Goal: Information Seeking & Learning: Check status

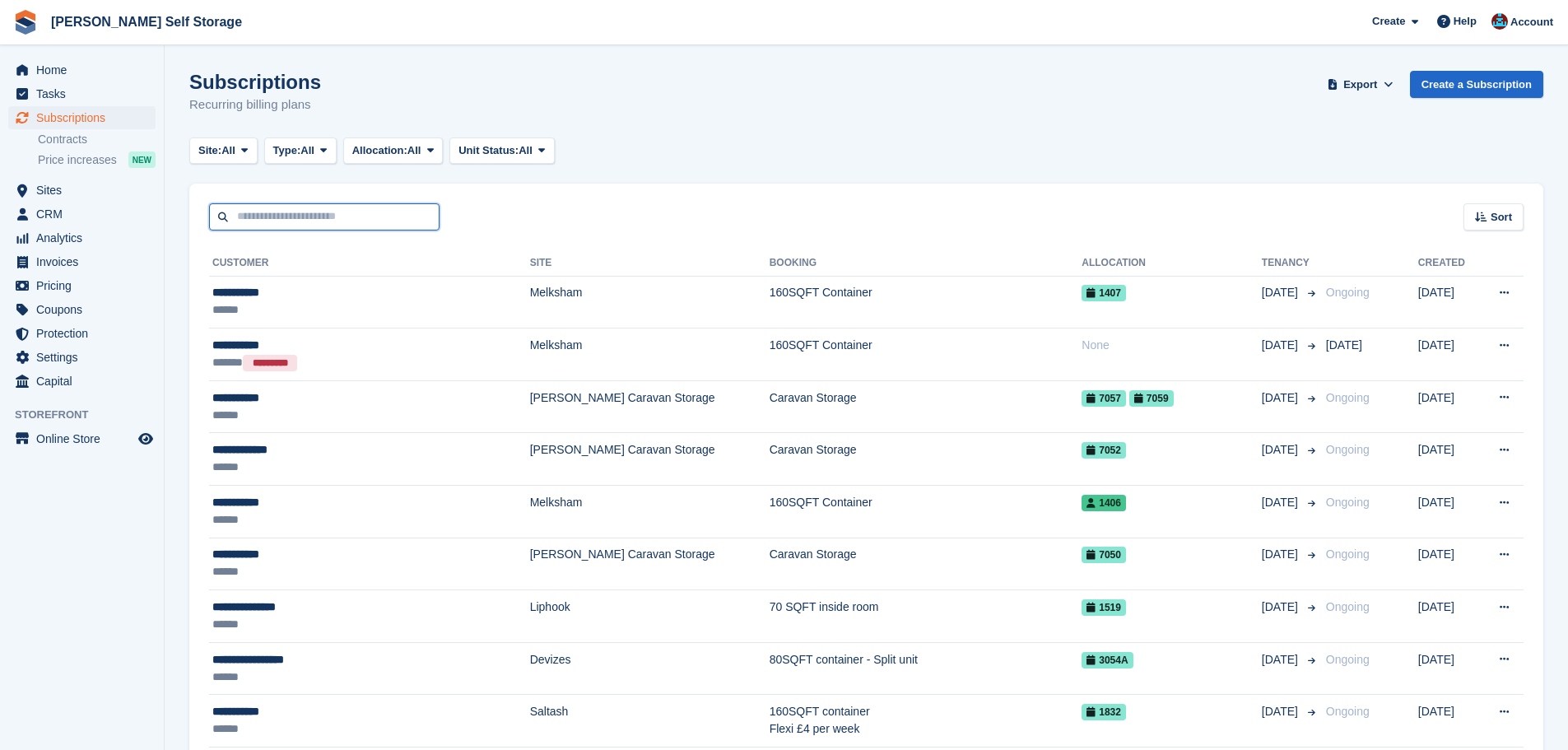
click at [300, 220] on input "text" at bounding box center [324, 217] width 230 height 28
type input "*"
type input "*****"
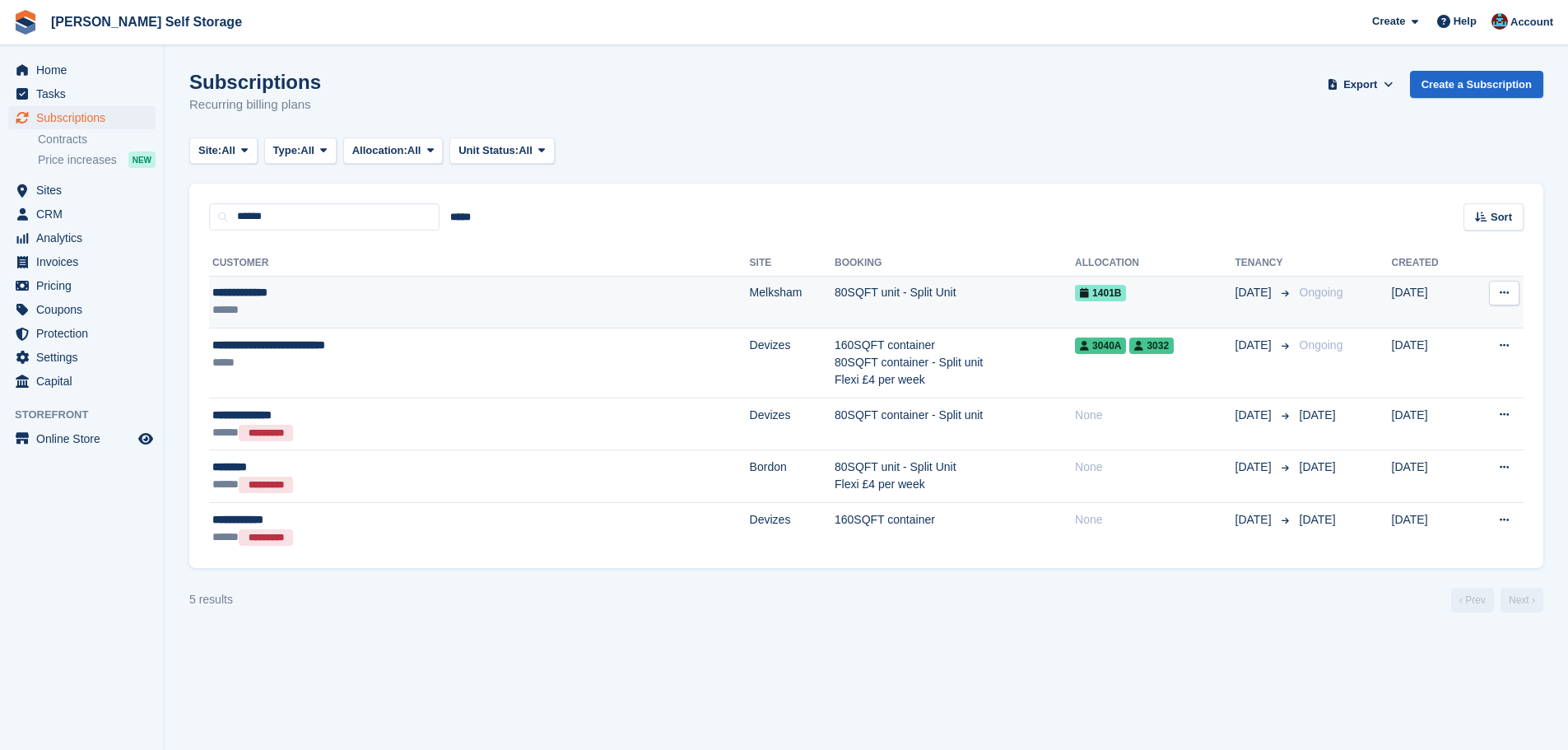
click at [528, 283] on td "**********" at bounding box center [480, 301] width 541 height 52
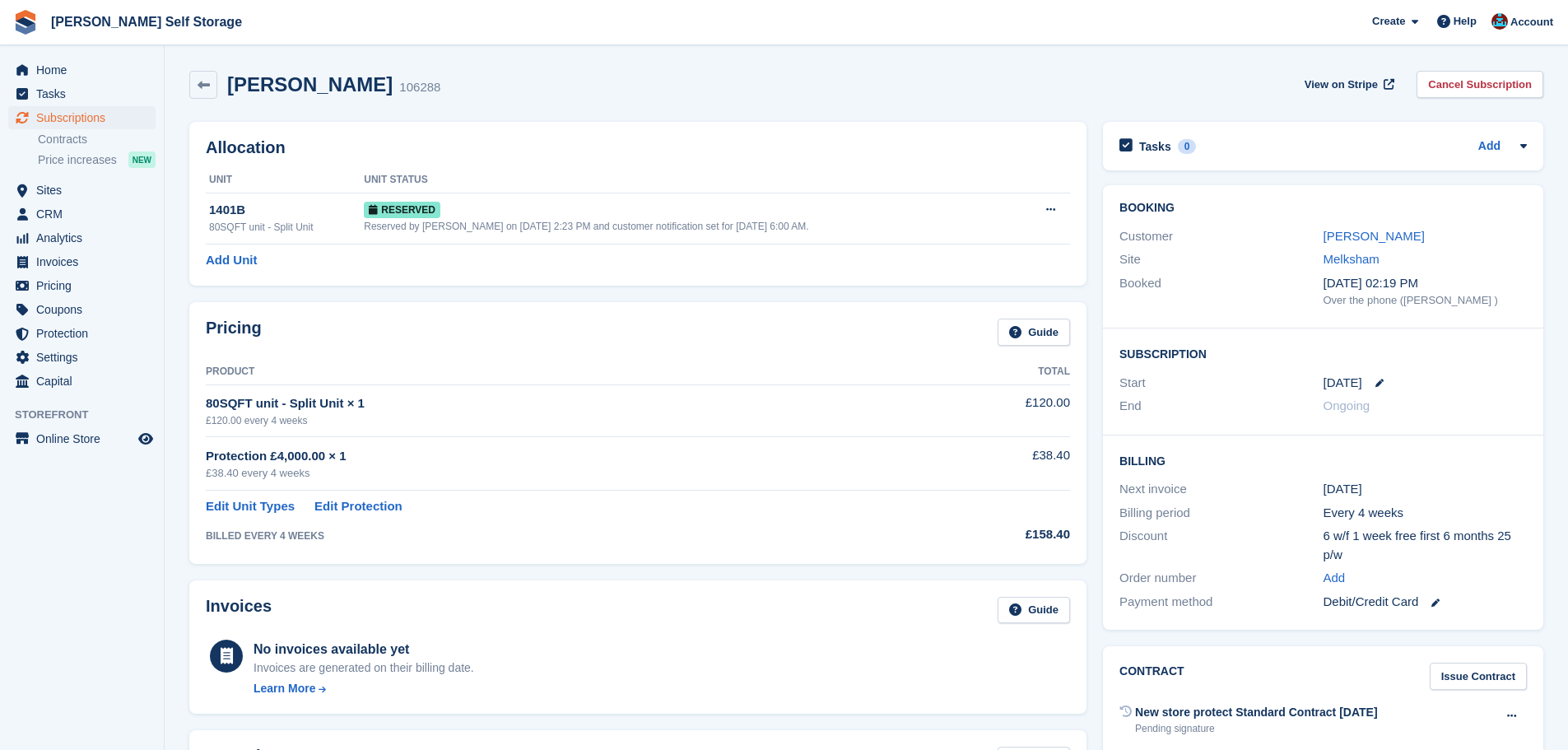
click at [656, 301] on div "Pricing Guide Product Total 80SQFT unit - Split Unit × 1 £120.00 every 4 weeks …" at bounding box center [637, 432] width 914 height 277
click at [644, 303] on div "Pricing Guide Product Total 80SQFT unit - Split Unit × 1 £120.00 every 4 weeks …" at bounding box center [637, 432] width 897 height 261
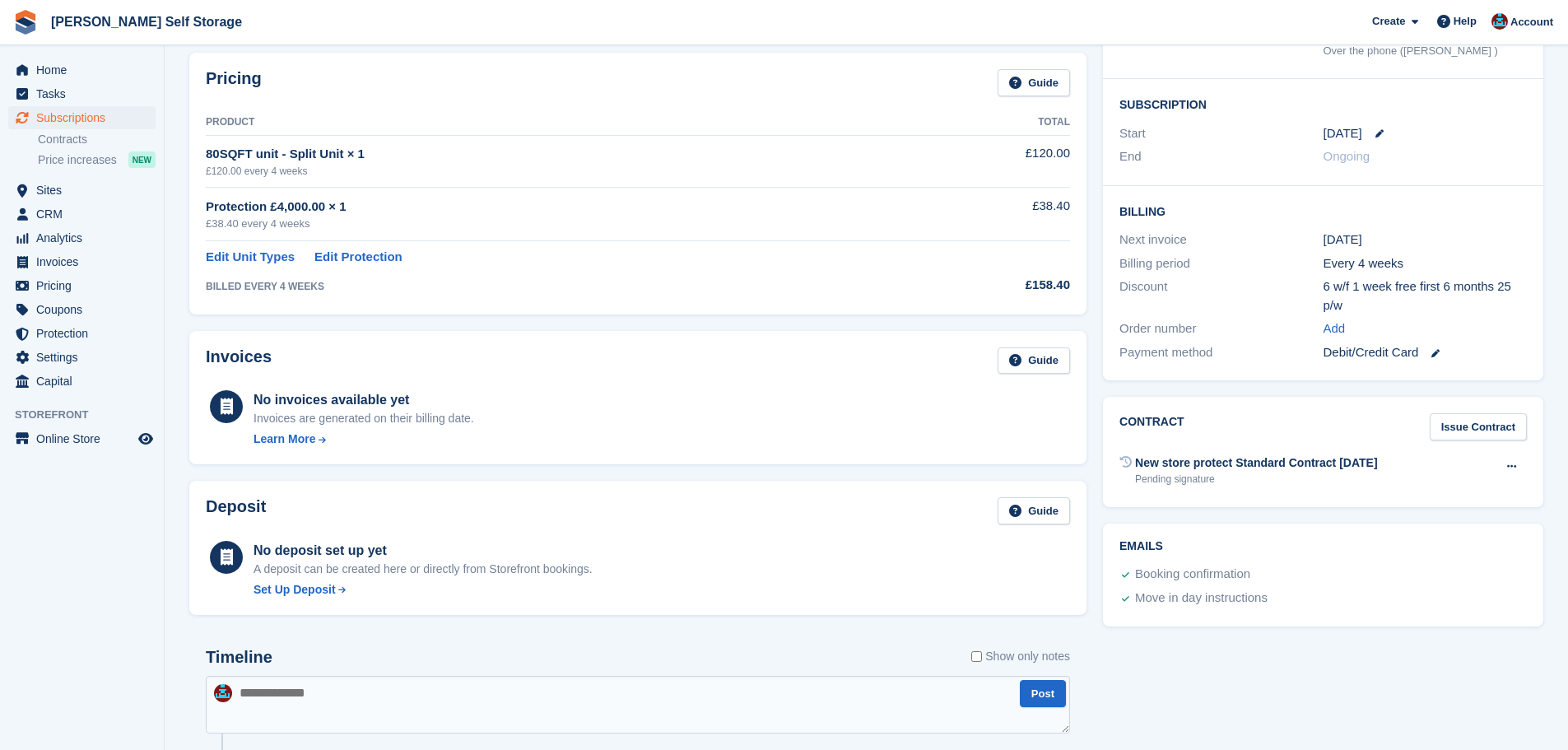
scroll to position [330, 0]
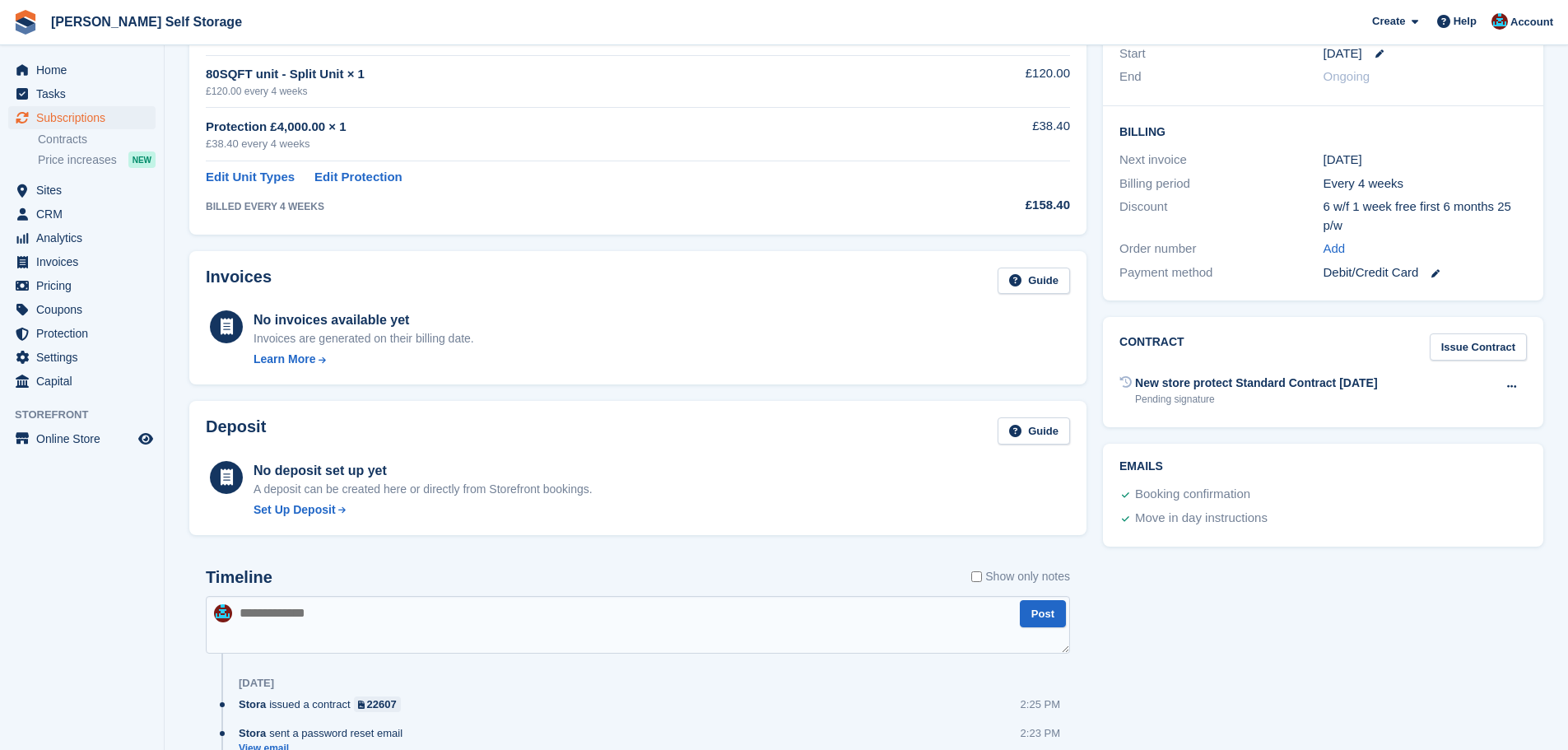
click at [601, 236] on div "Pricing Guide Product Total 80SQFT unit - Split Unit × 1 £120.00 every 4 weeks …" at bounding box center [637, 103] width 914 height 277
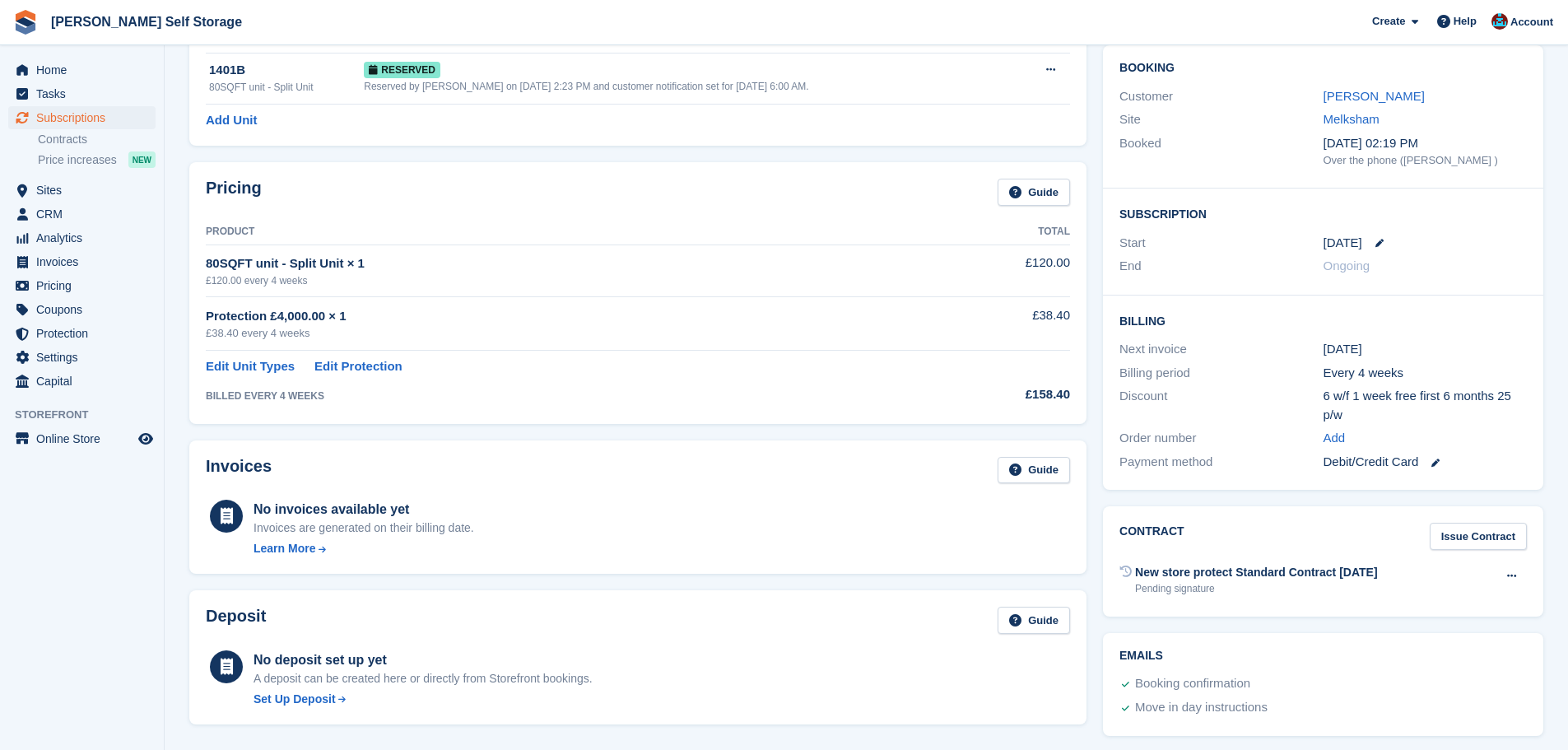
scroll to position [0, 0]
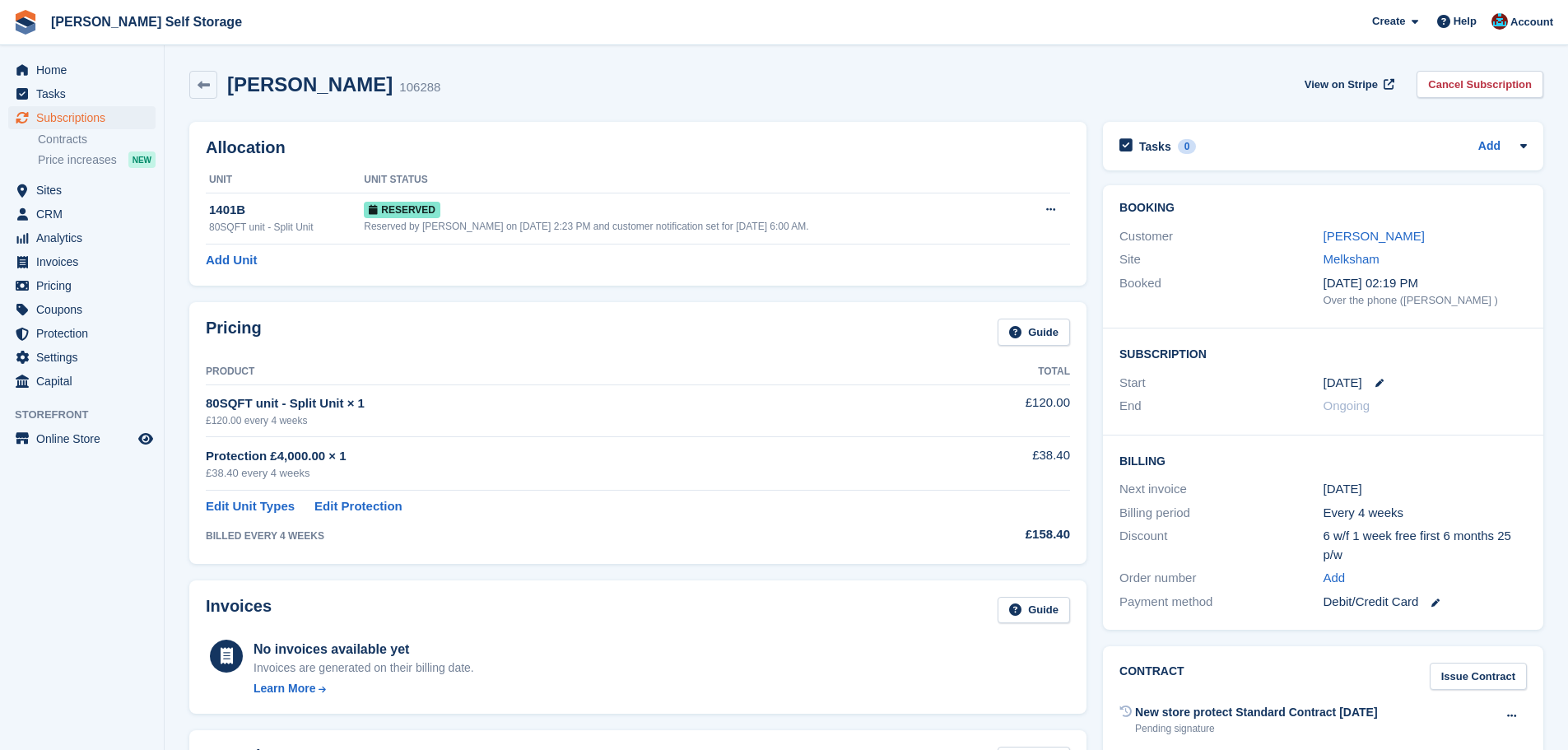
click at [581, 287] on div "Allocation Unit Unit Status 1401B 80SQFT unit - Split Unit Reserved Reserved by…" at bounding box center [637, 203] width 914 height 181
click at [116, 115] on span "Subscriptions" at bounding box center [86, 117] width 99 height 23
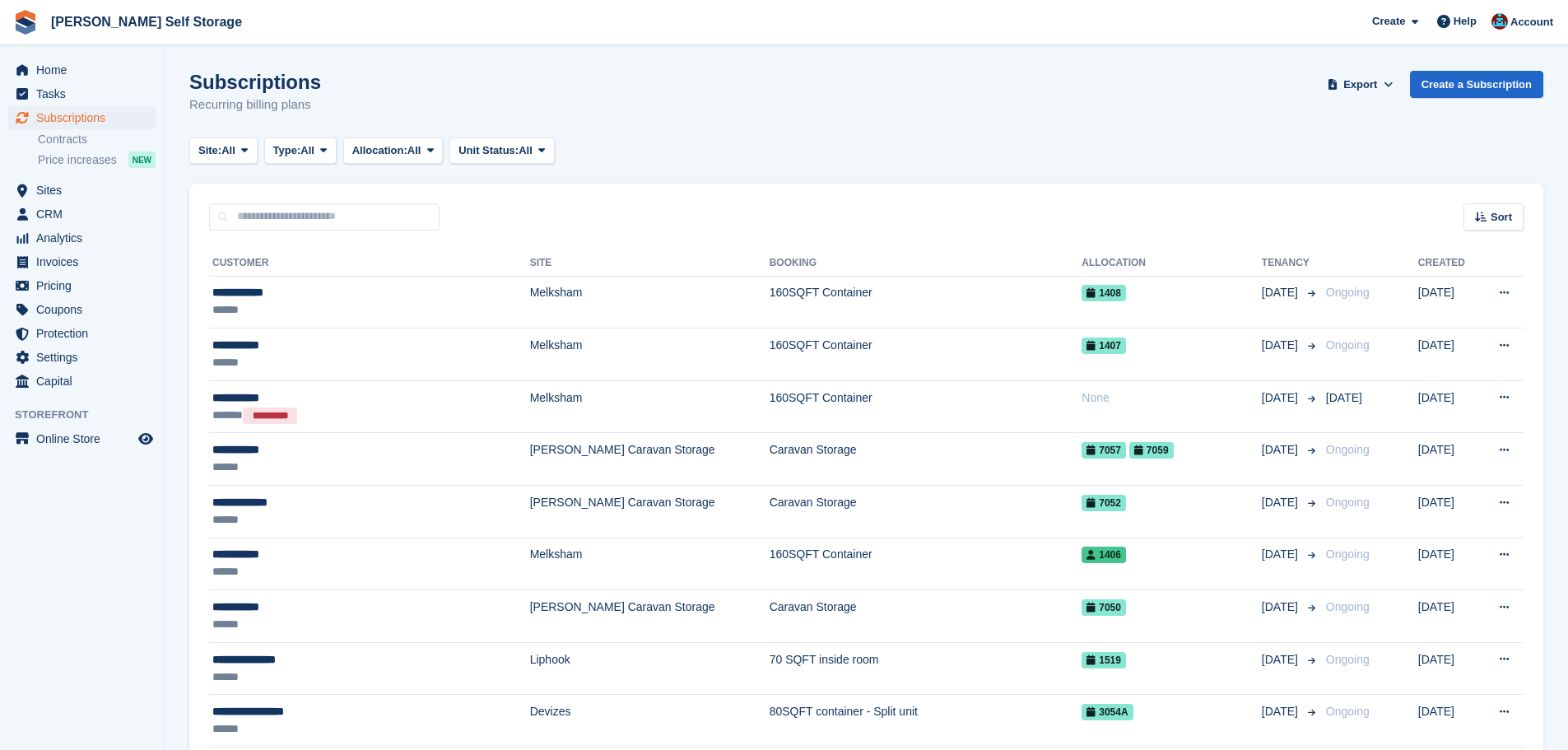
click at [872, 206] on div "Sort Sort by Customer name Date created Move in date Move out date Created (old…" at bounding box center [866, 207] width 1354 height 47
click at [874, 206] on div "Sort Sort by Customer name Date created Move in date Move out date Created (old…" at bounding box center [866, 207] width 1354 height 47
click at [897, 202] on div "Sort Sort by Customer name Date created Move in date Move out date Created (old…" at bounding box center [866, 207] width 1354 height 47
click at [585, 297] on td "Melksham" at bounding box center [649, 301] width 240 height 52
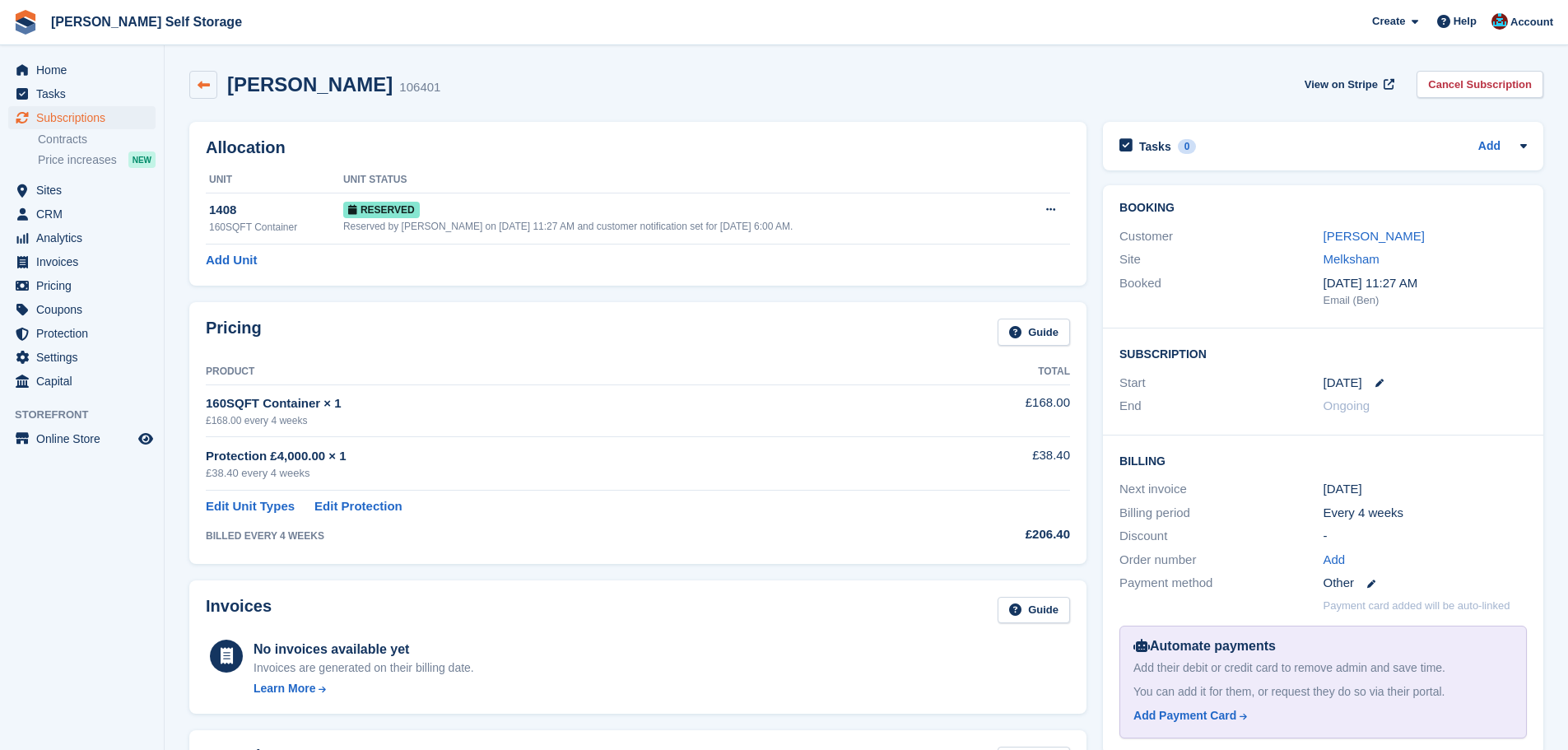
click at [209, 82] on icon at bounding box center [203, 85] width 13 height 13
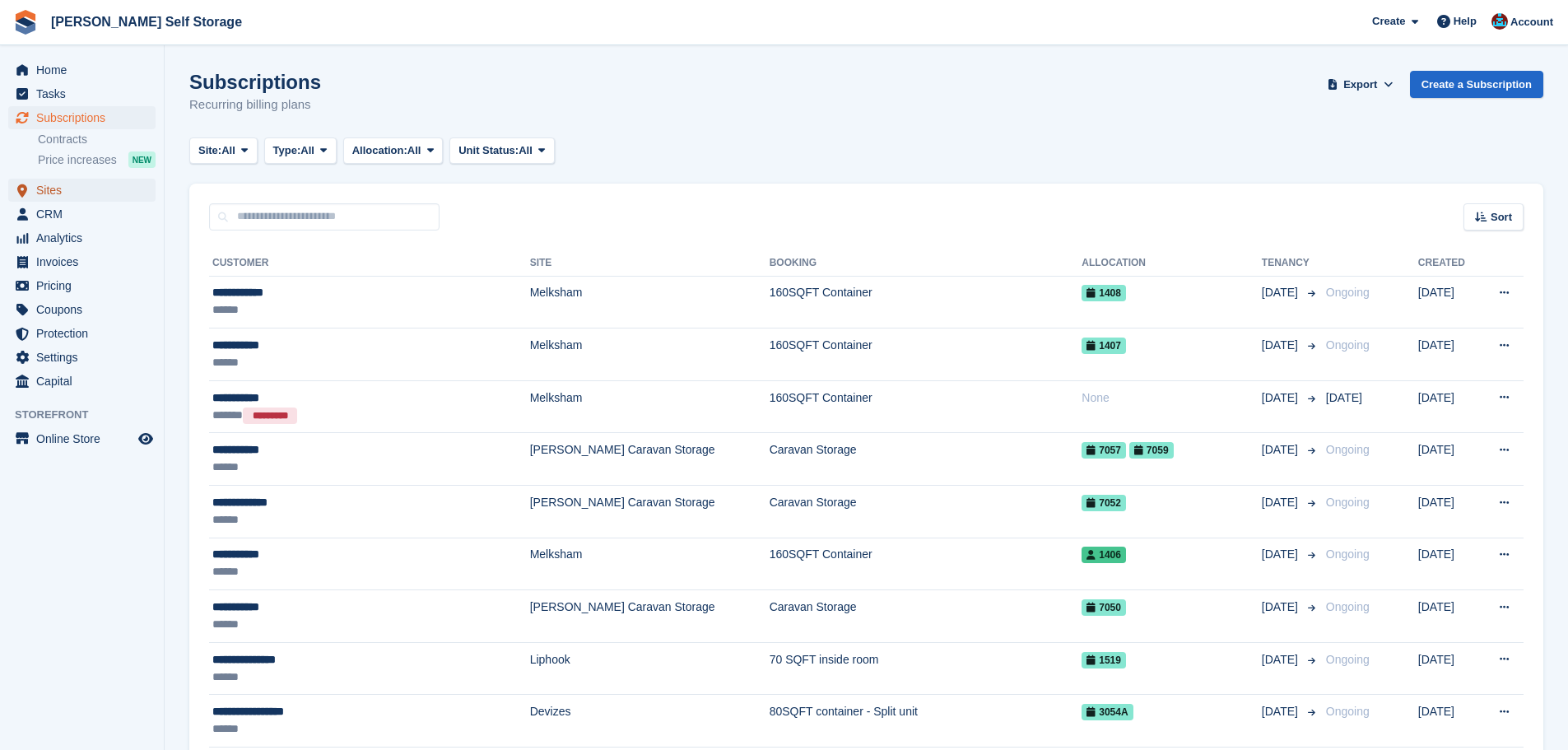
click at [75, 188] on span "Sites" at bounding box center [86, 189] width 99 height 23
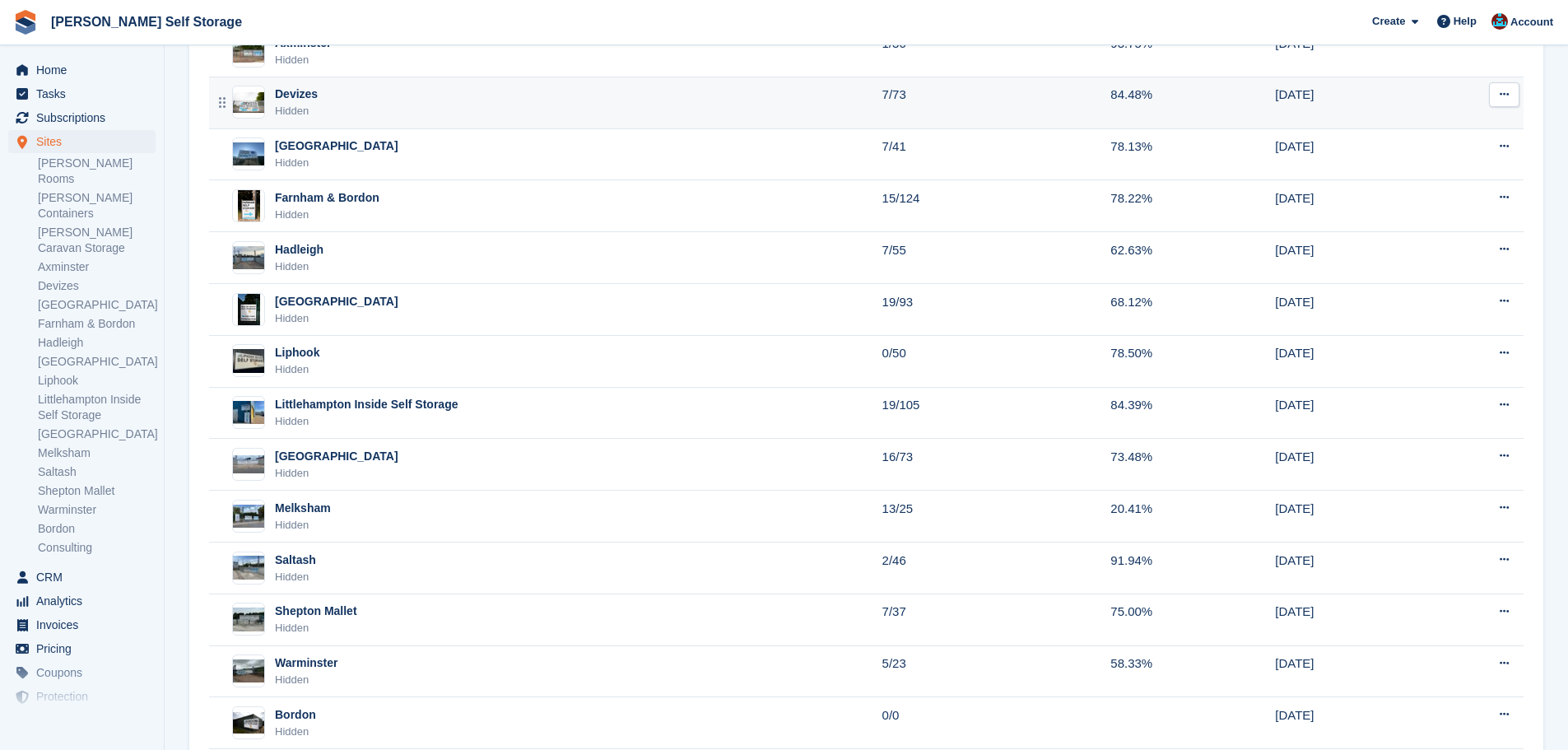
scroll to position [330, 0]
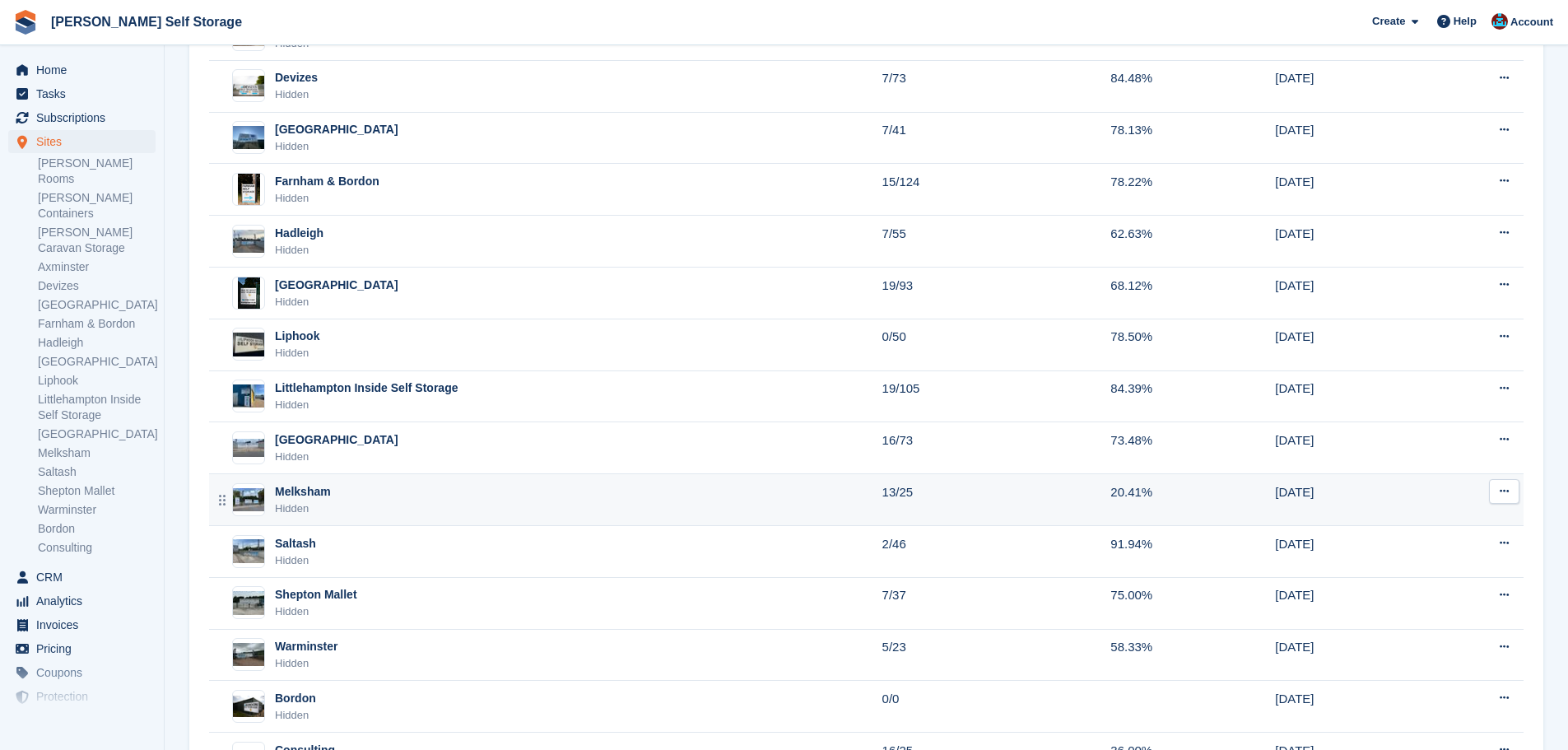
click at [317, 495] on div "Melksham" at bounding box center [303, 492] width 56 height 18
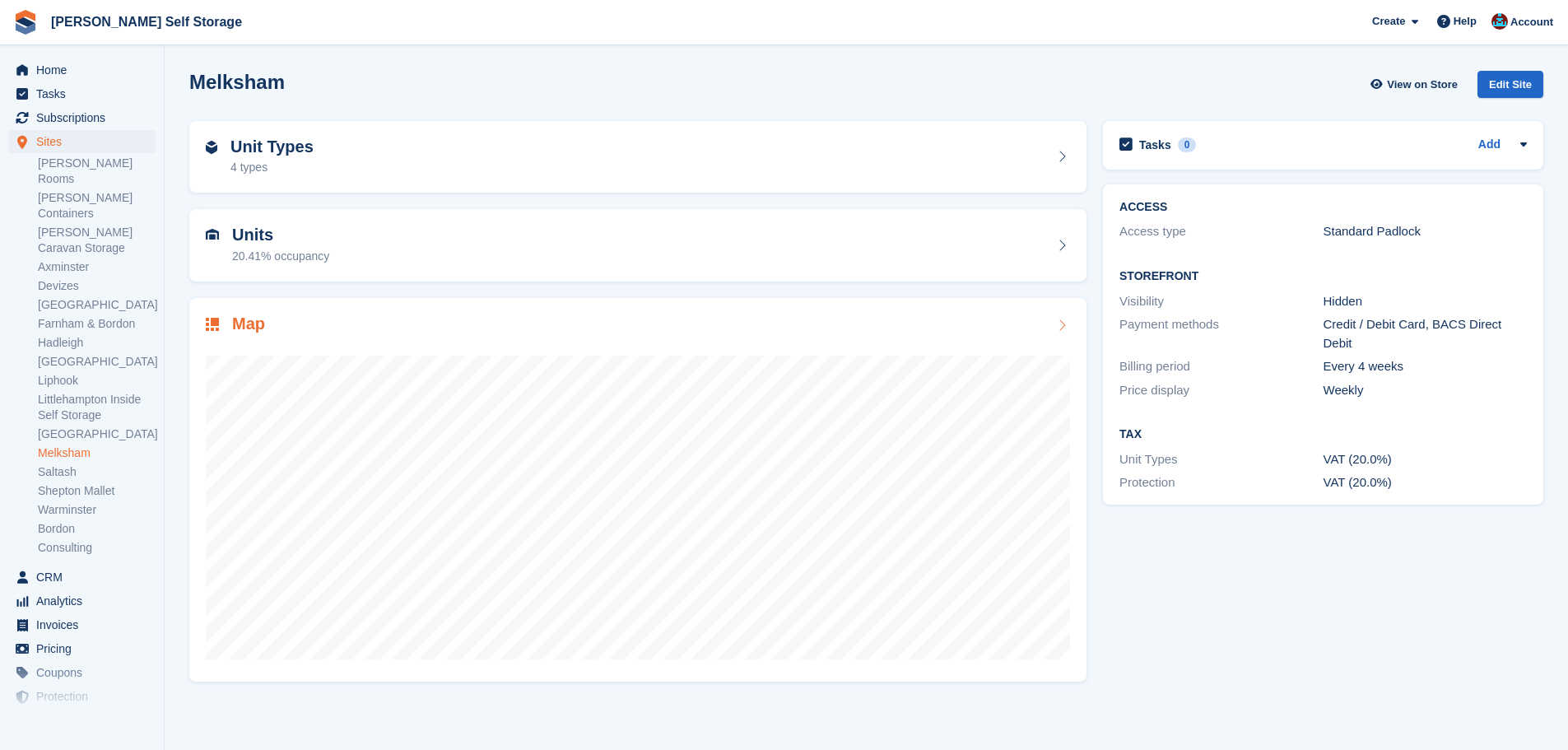
click at [237, 318] on h2 "Map" at bounding box center [248, 324] width 33 height 19
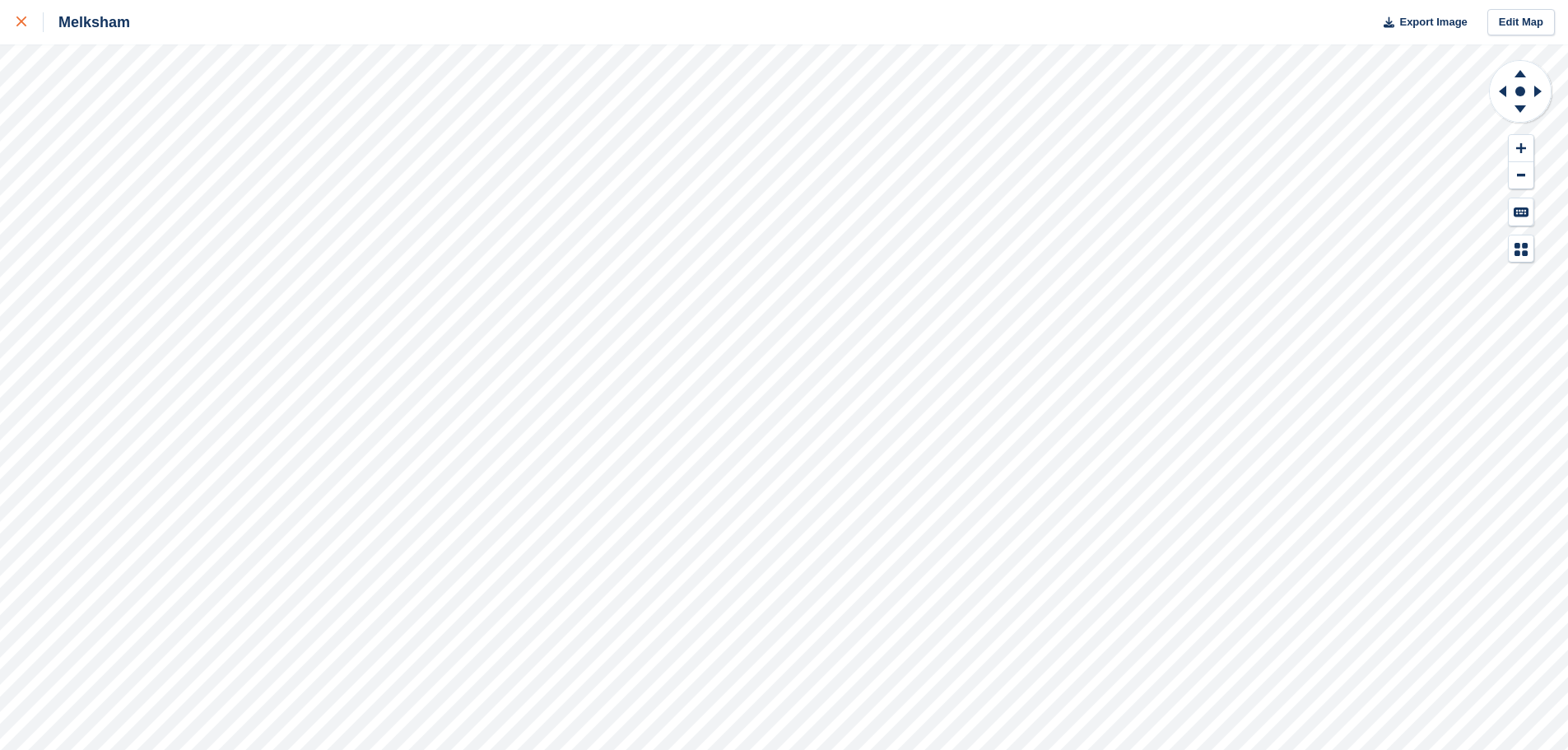
click at [16, 8] on link at bounding box center [22, 22] width 43 height 44
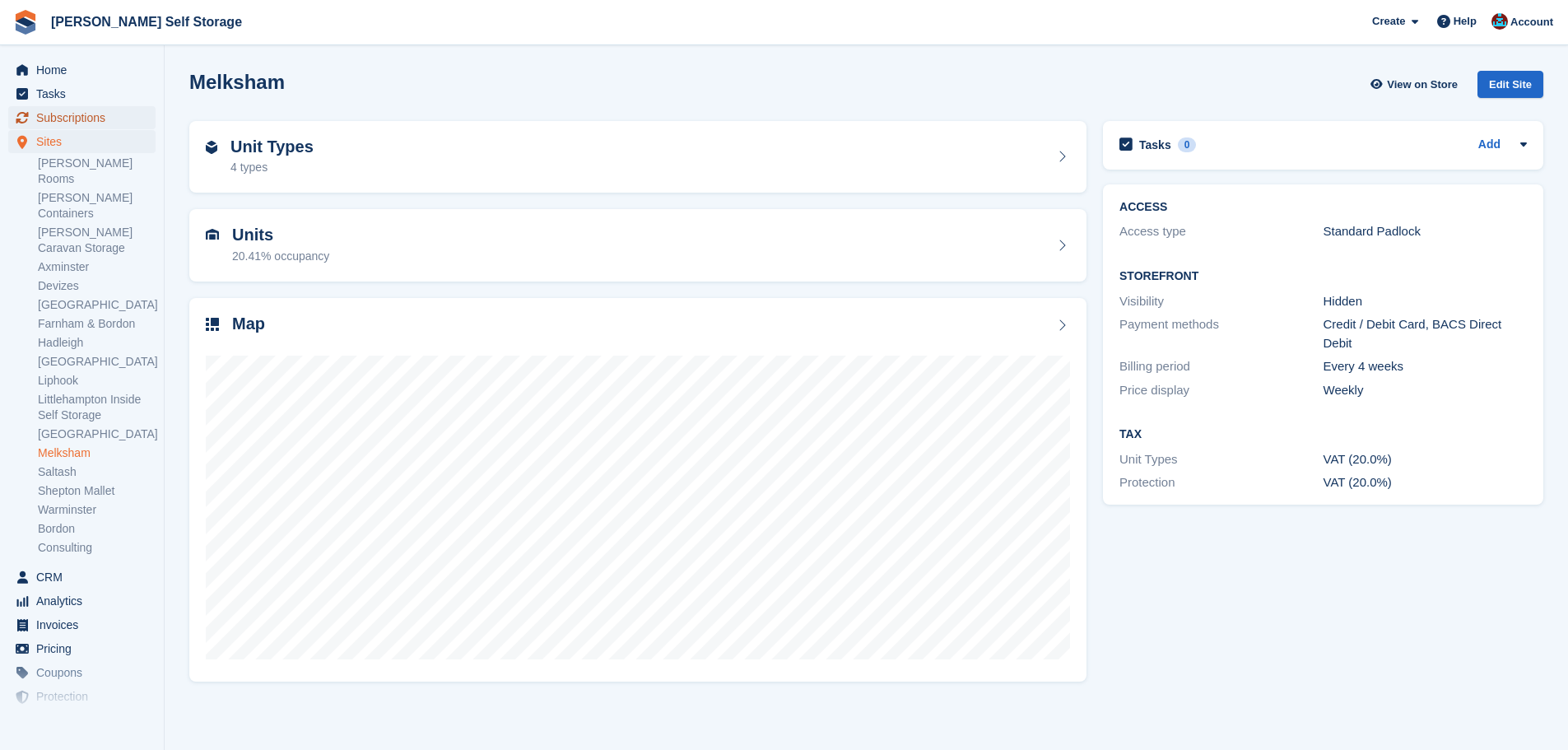
click at [121, 116] on span "Subscriptions" at bounding box center [86, 117] width 99 height 23
